Goal: Find contact information: Find contact information

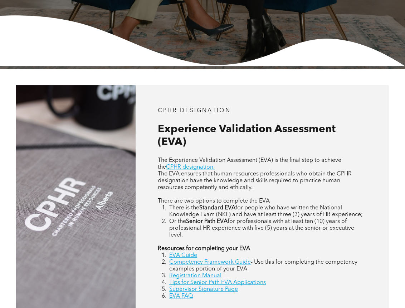
scroll to position [179, 0]
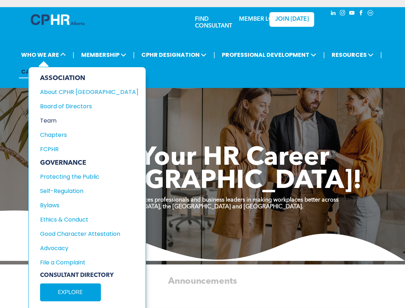
click at [48, 120] on div "Team" at bounding box center [84, 120] width 89 height 9
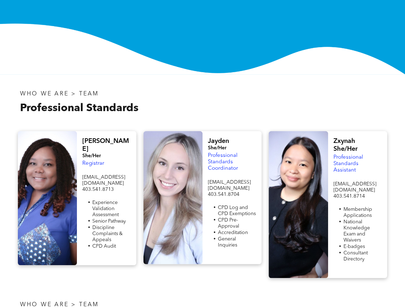
scroll to position [143, 0]
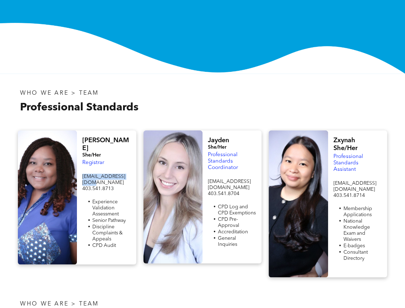
drag, startPoint x: 128, startPoint y: 169, endPoint x: 80, endPoint y: 170, distance: 47.6
click at [80, 170] on div "Fiona She/Her Registrar registrar@cphrab.ca 403.541.8713 Experience Validation …" at bounding box center [106, 197] width 59 height 134
